Goal: Manage account settings

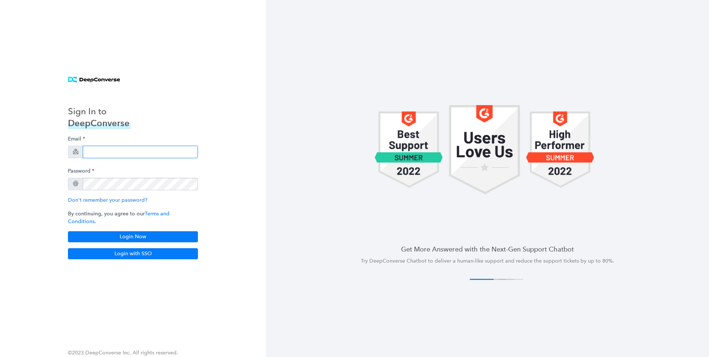
click at [130, 153] on input "email" at bounding box center [140, 152] width 115 height 13
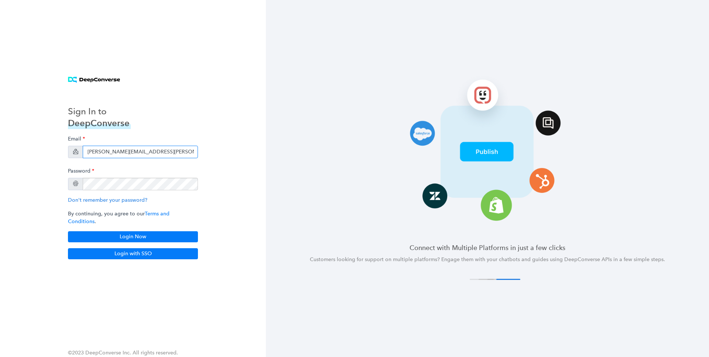
drag, startPoint x: 177, startPoint y: 156, endPoint x: 126, endPoint y: 158, distance: 51.0
click at [126, 158] on input "[PERSON_NAME][EMAIL_ADDRESS][PERSON_NAME][DOMAIN_NAME]" at bounding box center [140, 152] width 115 height 13
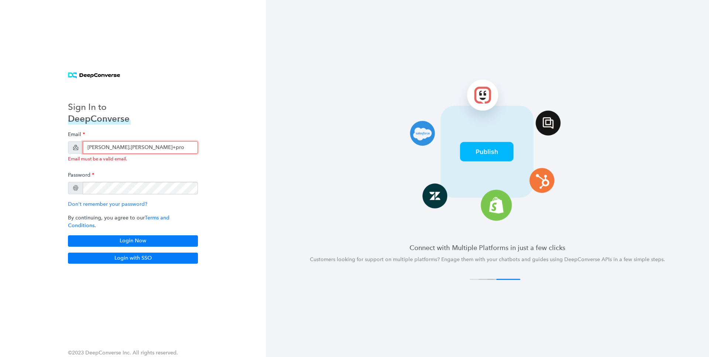
type input "[PERSON_NAME].[PERSON_NAME]+prod"
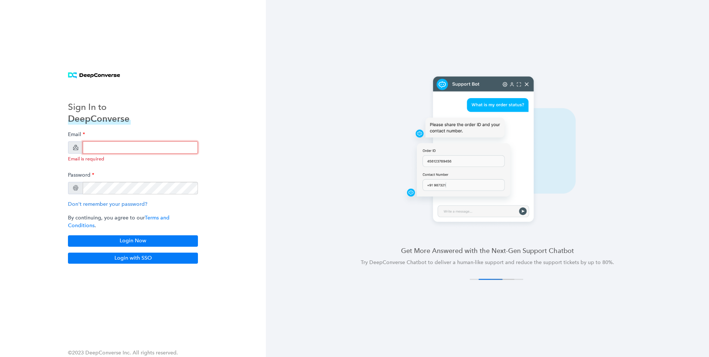
click at [106, 153] on input "email" at bounding box center [140, 147] width 115 height 13
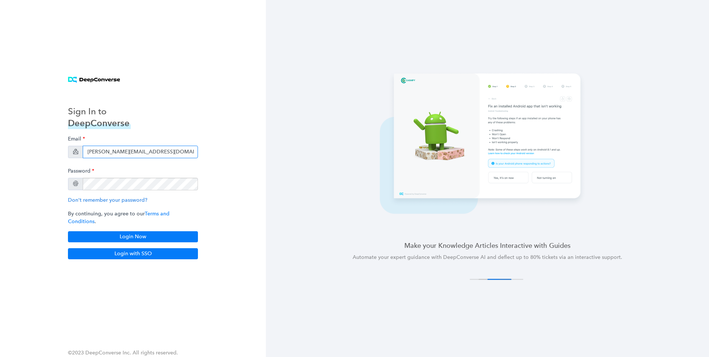
click at [99, 155] on input "[PERSON_NAME][EMAIL_ADDRESS][DOMAIN_NAME]" at bounding box center [140, 152] width 115 height 13
type input "[PERSON_NAME][EMAIL_ADDRESS][PERSON_NAME][DOMAIN_NAME]"
